Goal: Find specific page/section: Find specific page/section

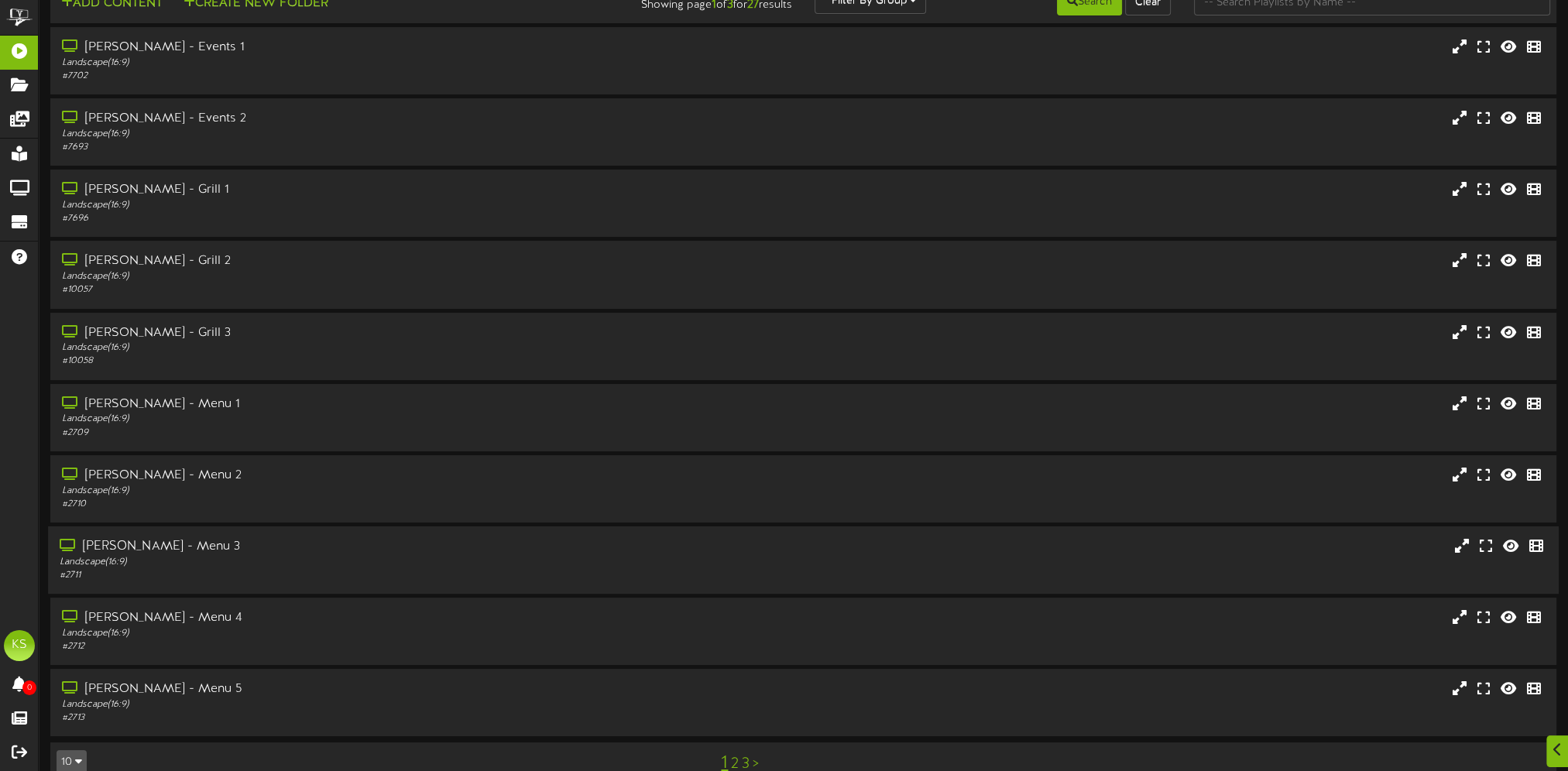
scroll to position [58, 0]
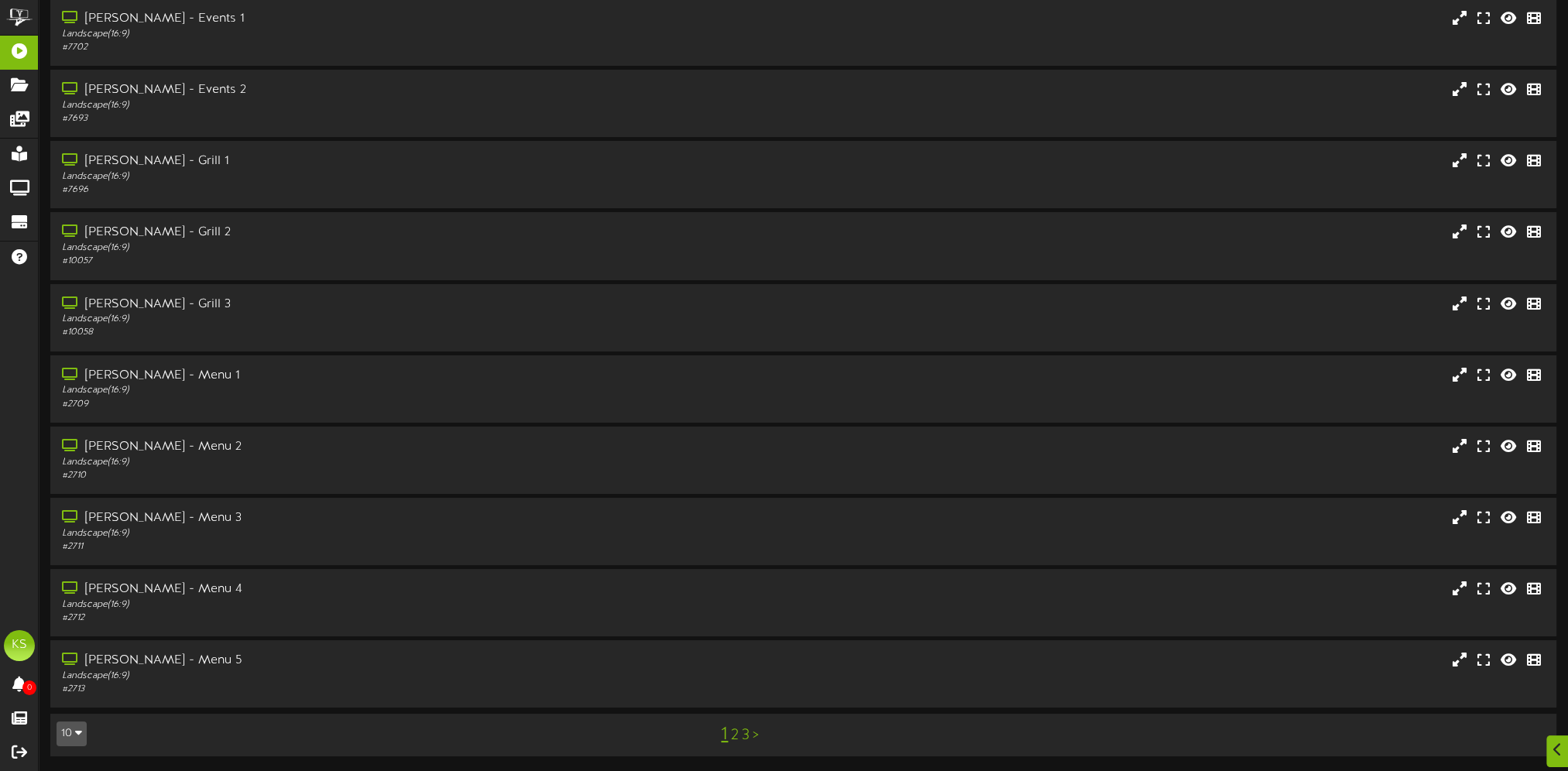
click at [734, 737] on link "2" at bounding box center [734, 734] width 8 height 17
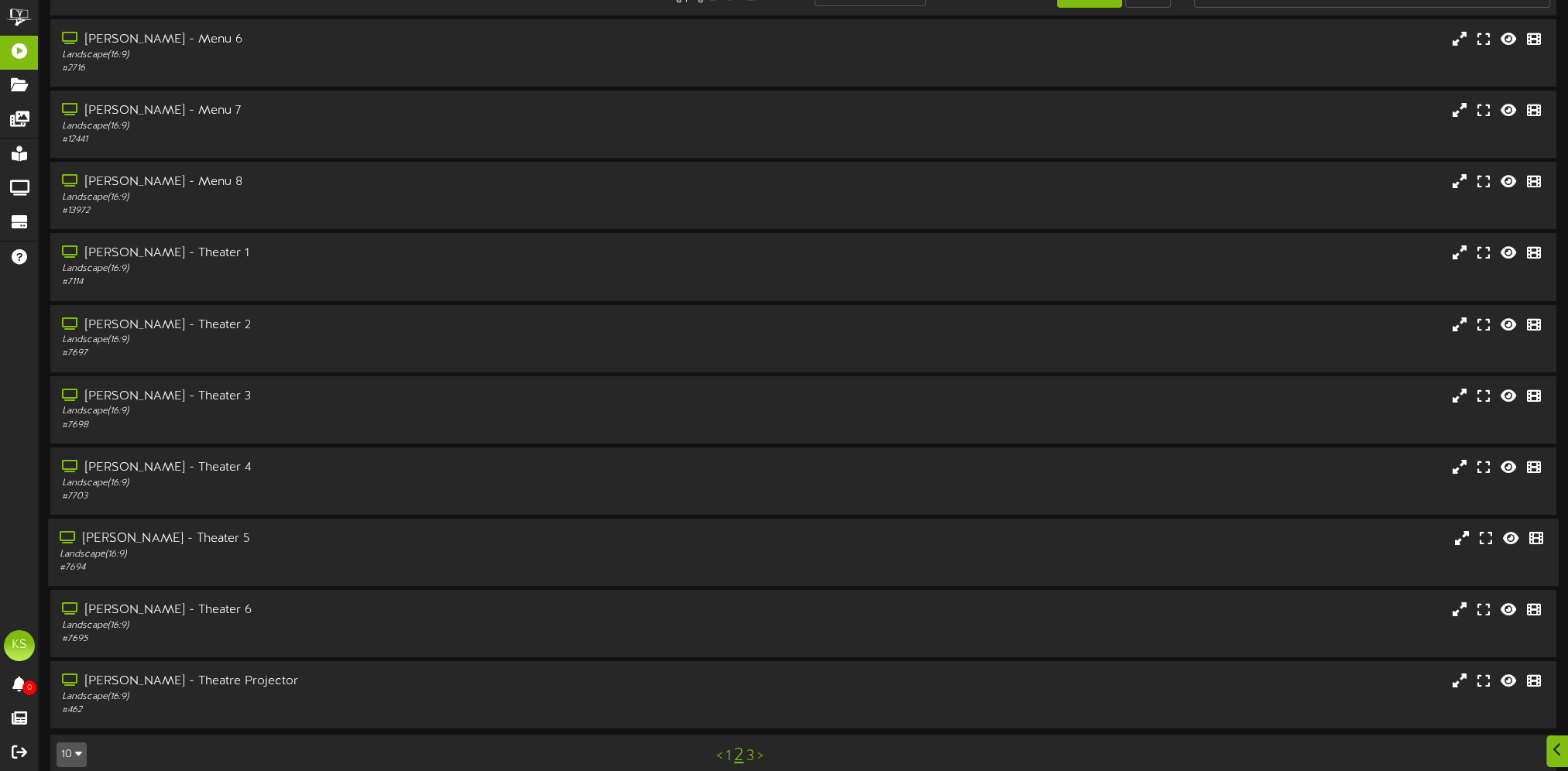
scroll to position [58, 0]
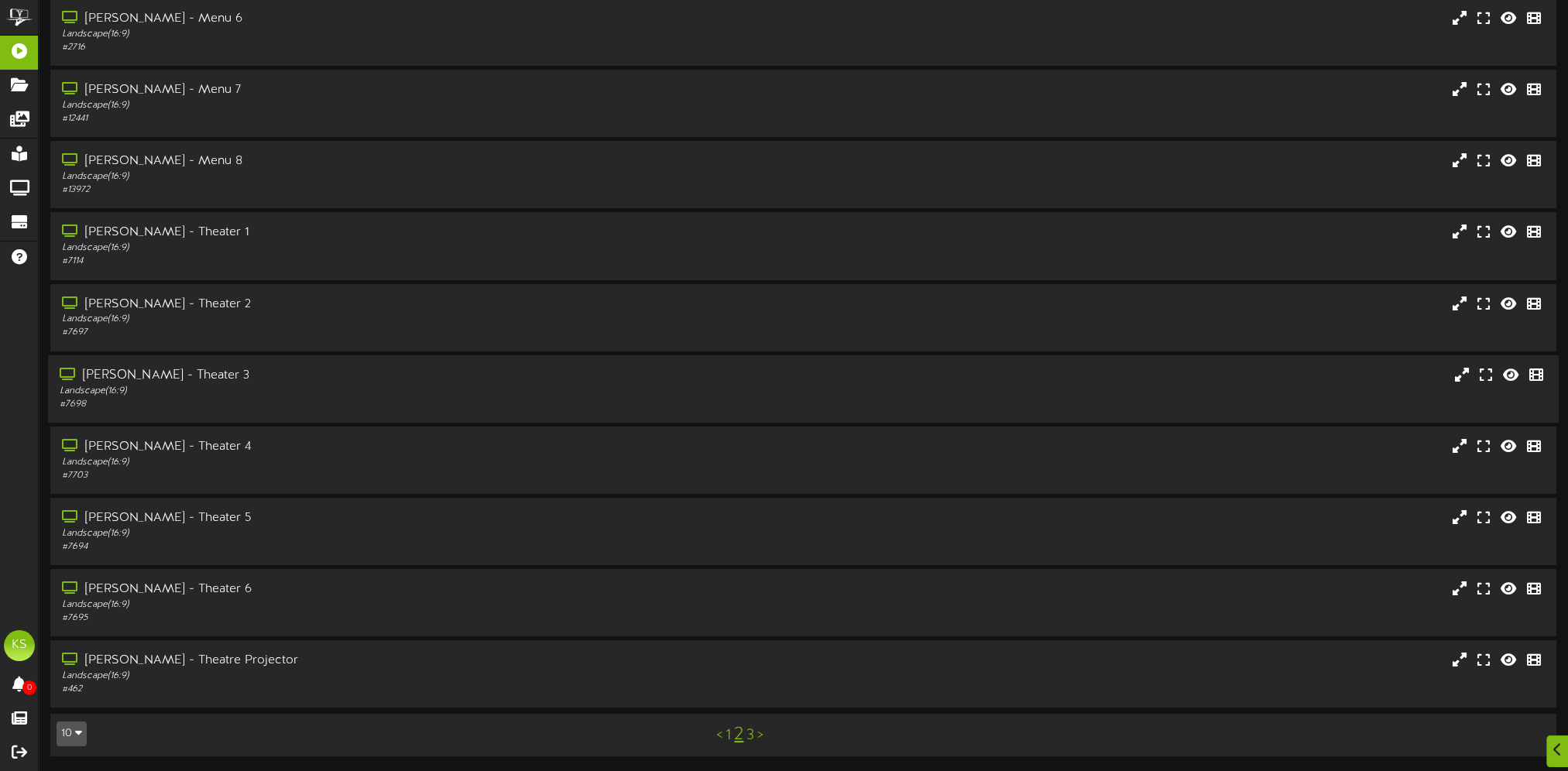
click at [227, 381] on div "[PERSON_NAME] - Theater 3" at bounding box center [362, 376] width 606 height 18
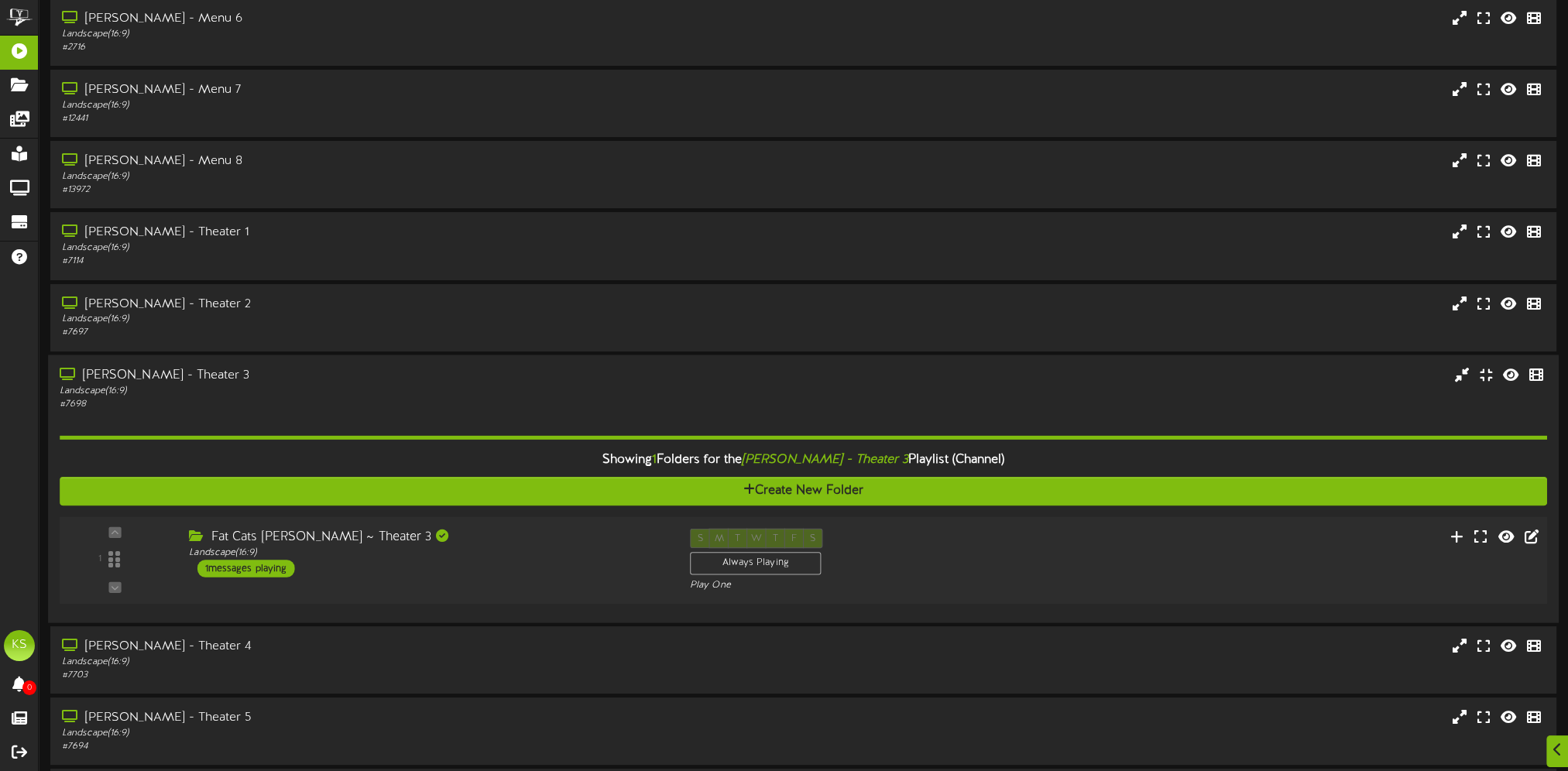
click at [347, 582] on div "1 ( 16:9" at bounding box center [803, 559] width 1502 height 63
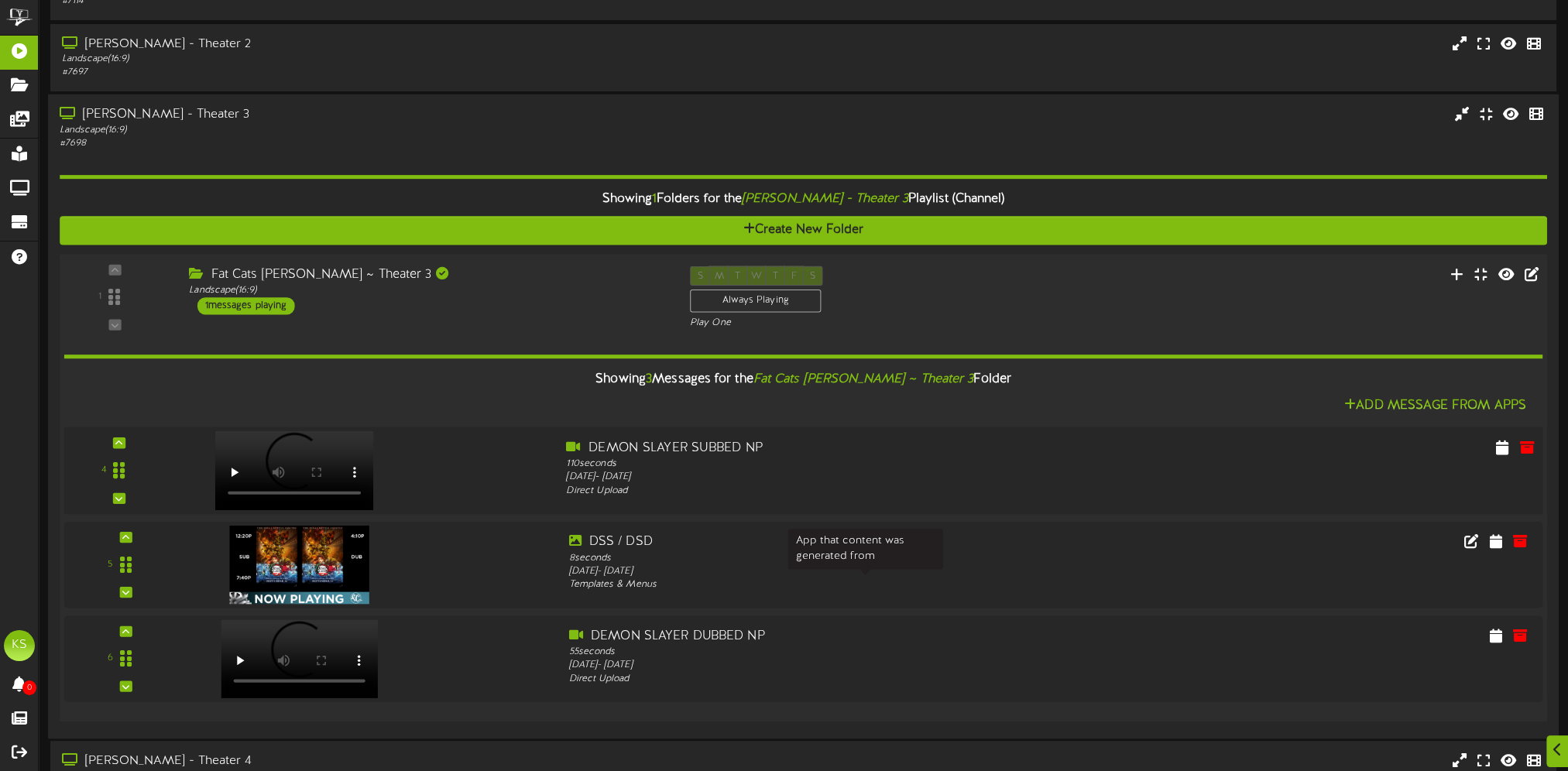
scroll to position [368, 0]
